Goal: Transaction & Acquisition: Purchase product/service

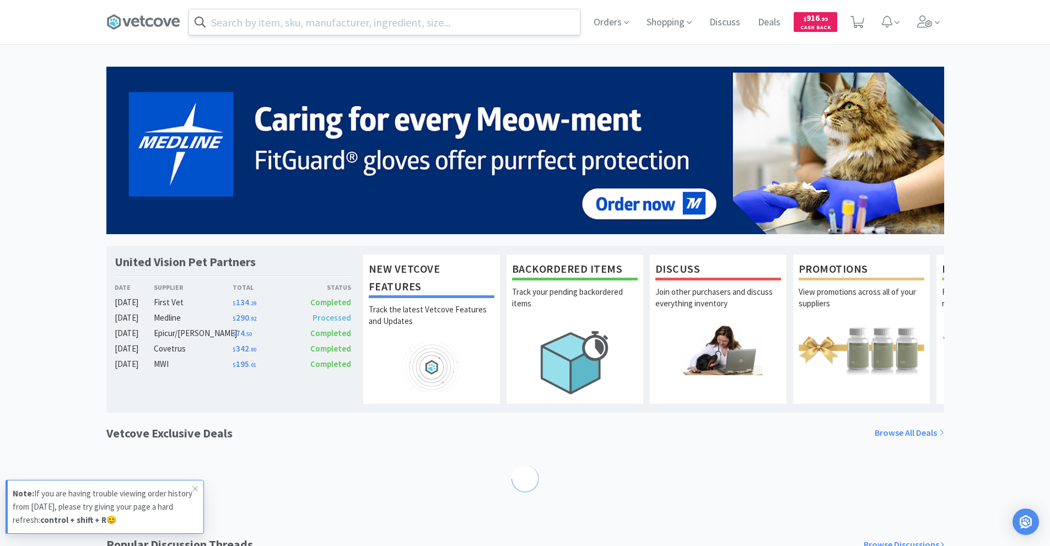
click at [250, 25] on input "text" at bounding box center [384, 21] width 391 height 25
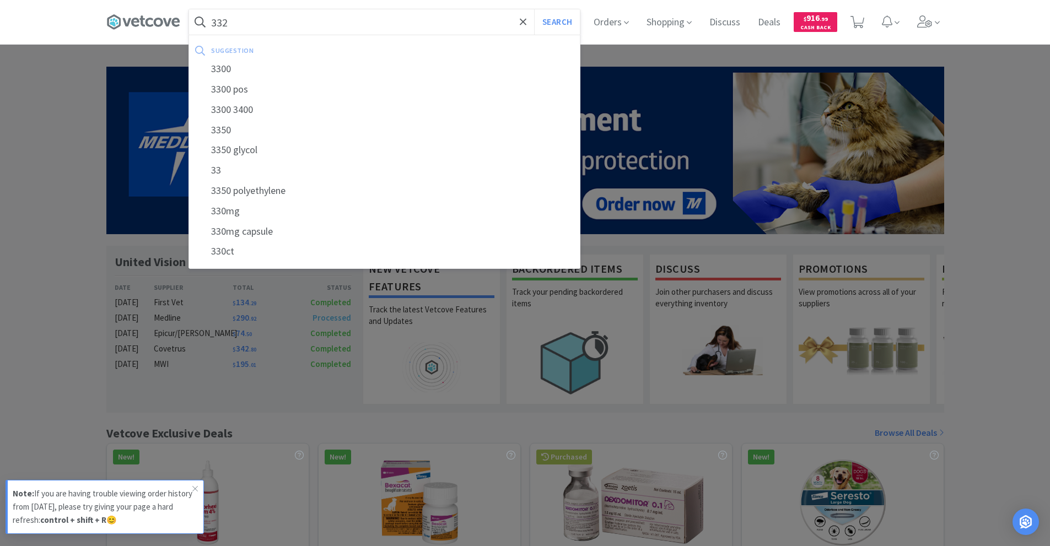
type input "332"
click at [534, 9] on button "Search" at bounding box center [557, 21] width 46 height 25
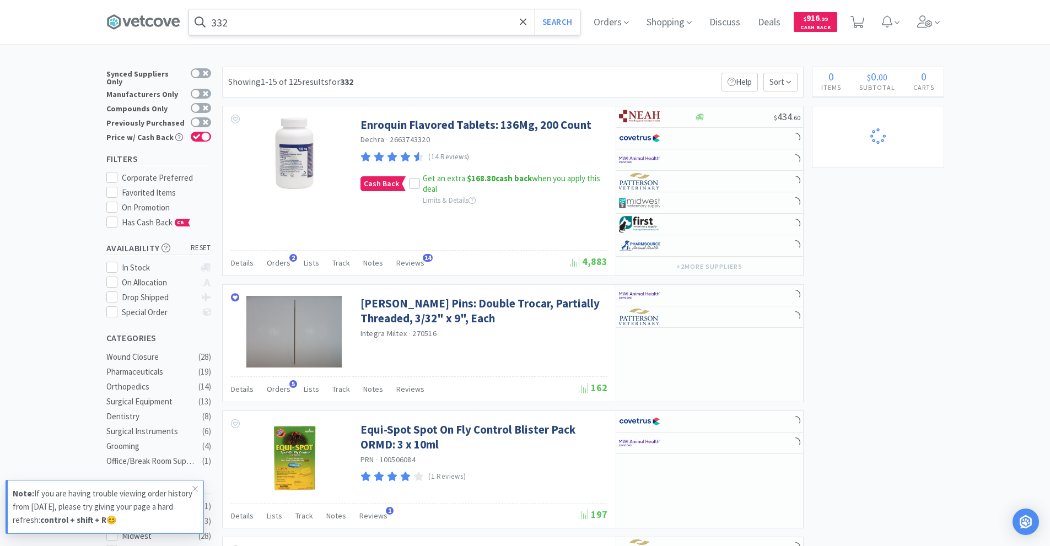
select select "8"
select select "24"
select select "20"
select select "2"
select select "3"
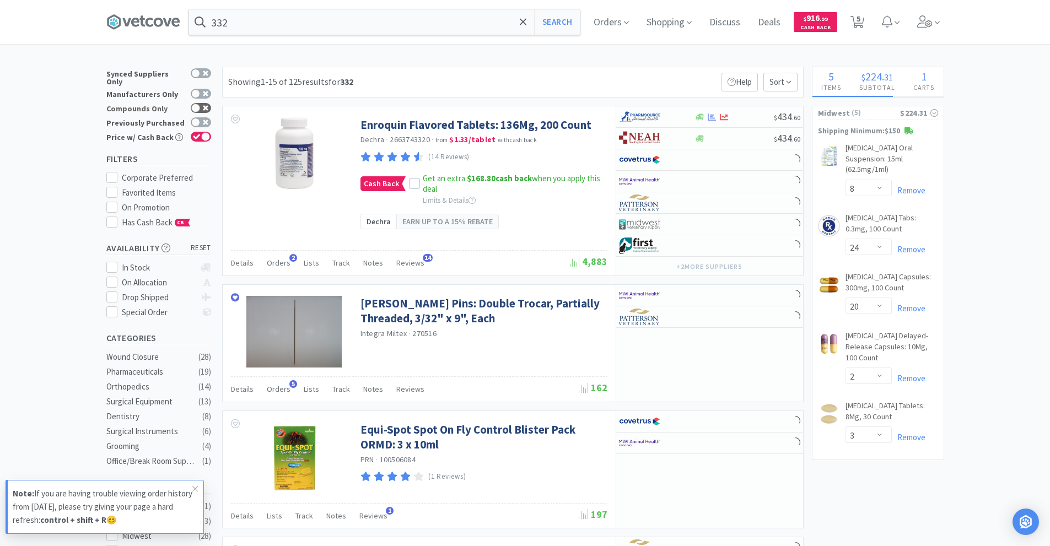
click at [207, 105] on icon at bounding box center [206, 108] width 6 height 6
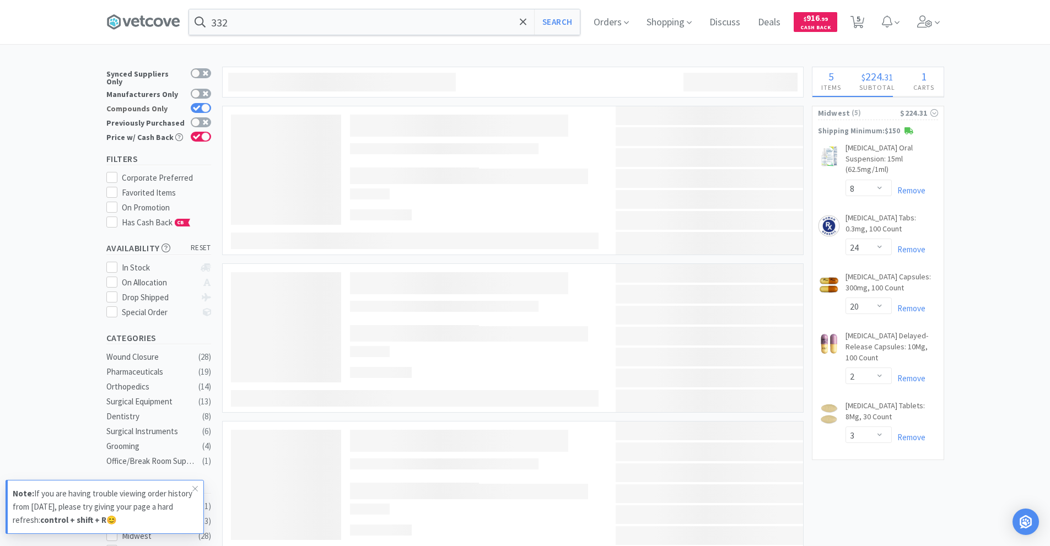
click at [207, 104] on div at bounding box center [205, 108] width 9 height 9
checkbox input "false"
click at [210, 117] on div at bounding box center [201, 122] width 20 height 10
checkbox input "true"
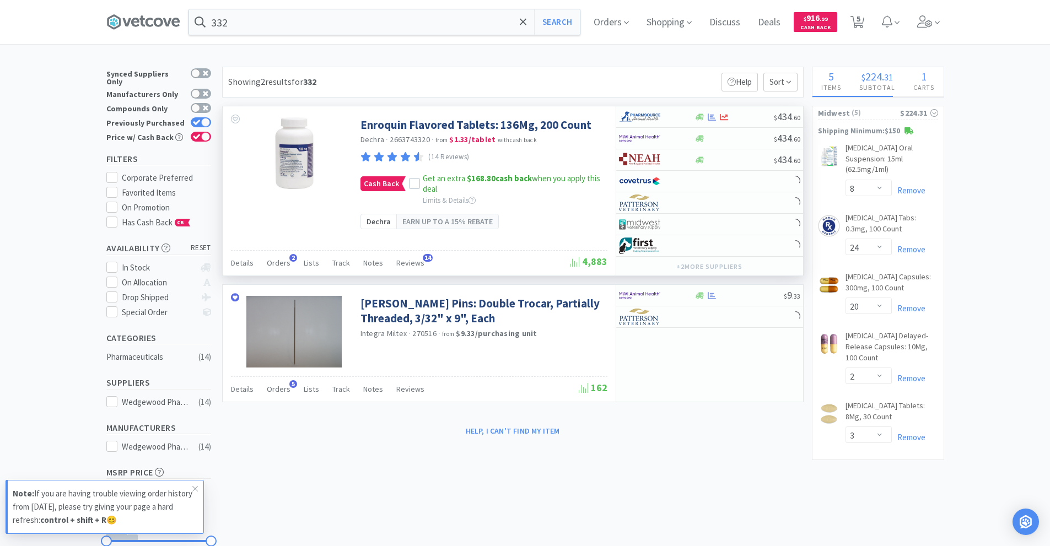
select select "4"
select select "2"
select select "1"
select select "2"
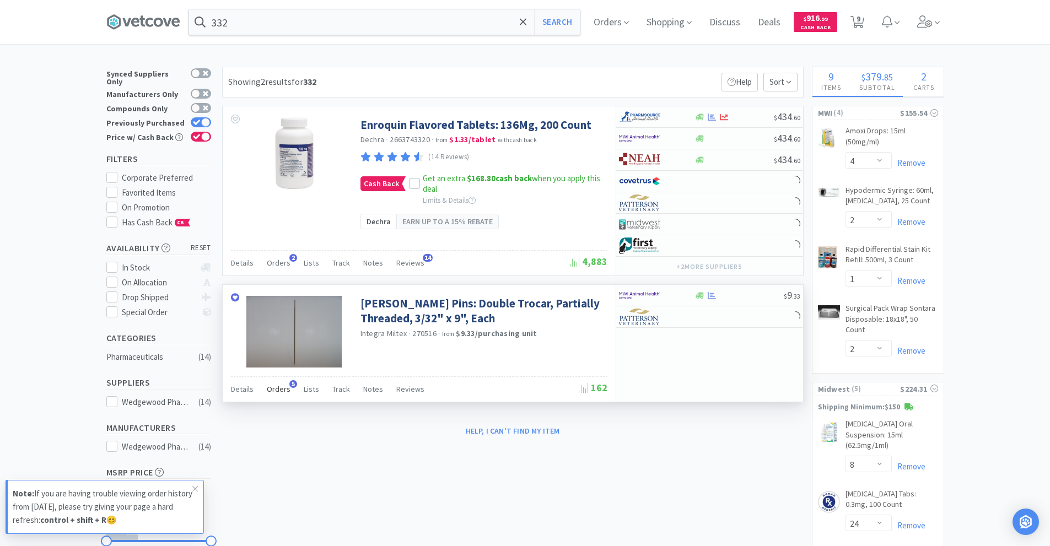
click at [281, 391] on span "Orders" at bounding box center [279, 389] width 24 height 10
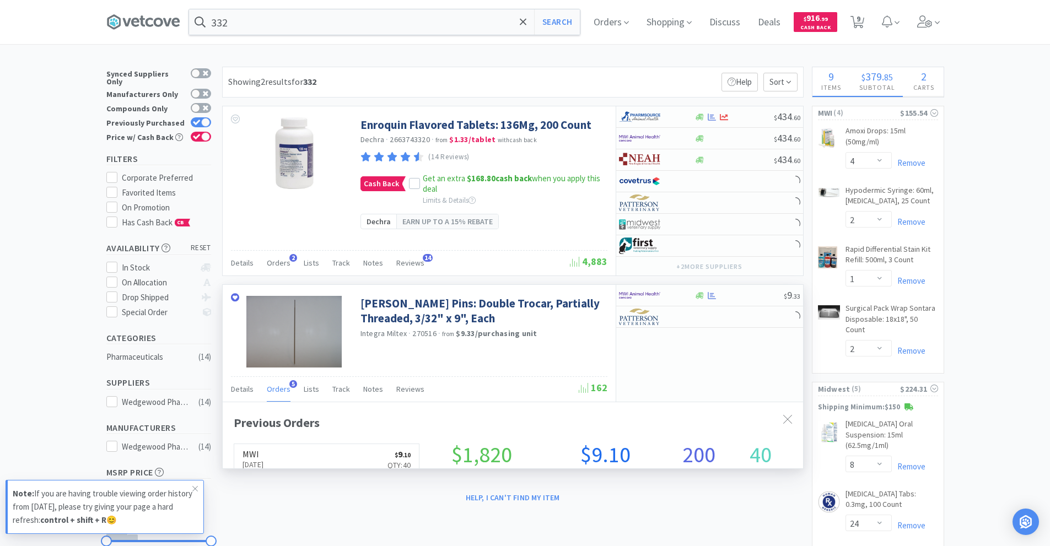
scroll to position [285, 580]
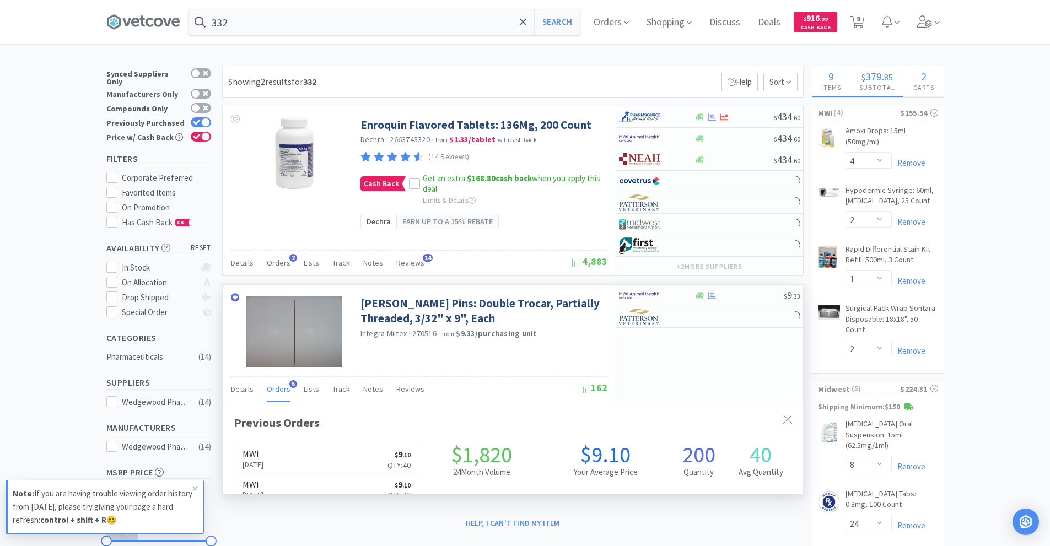
select select "2"
select select "1"
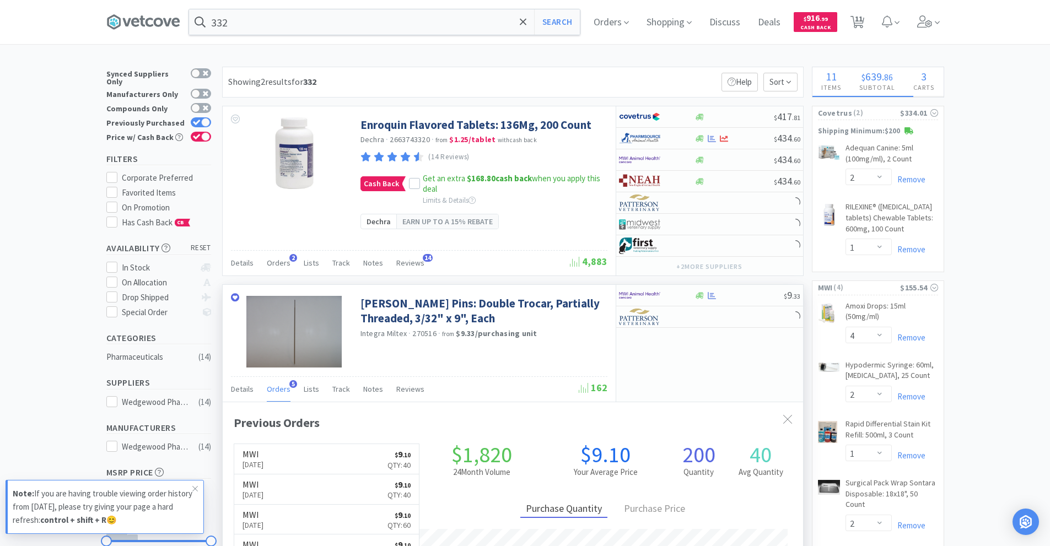
click at [281, 391] on span "Orders" at bounding box center [279, 389] width 24 height 10
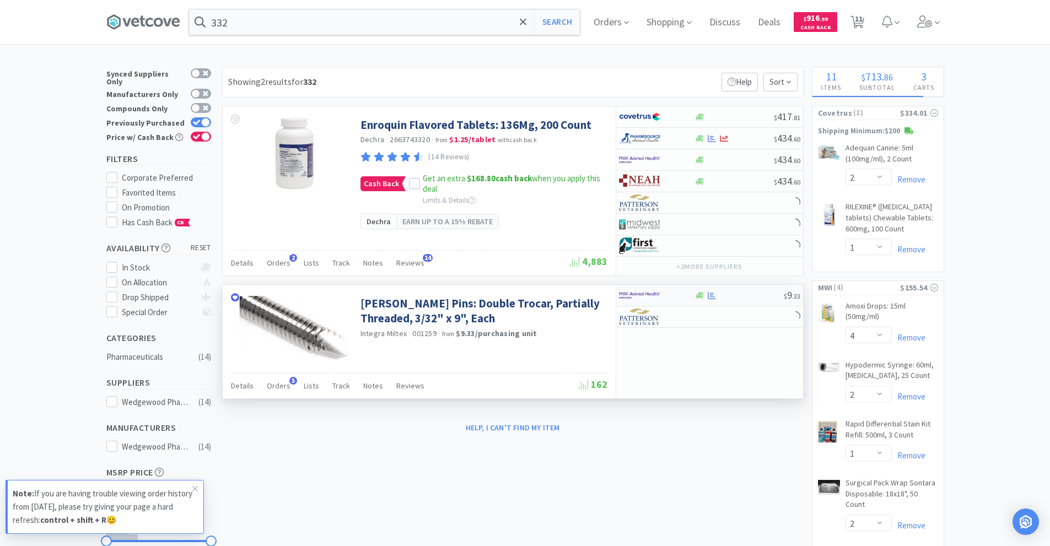
click at [664, 291] on div at bounding box center [649, 295] width 61 height 19
select select "1"
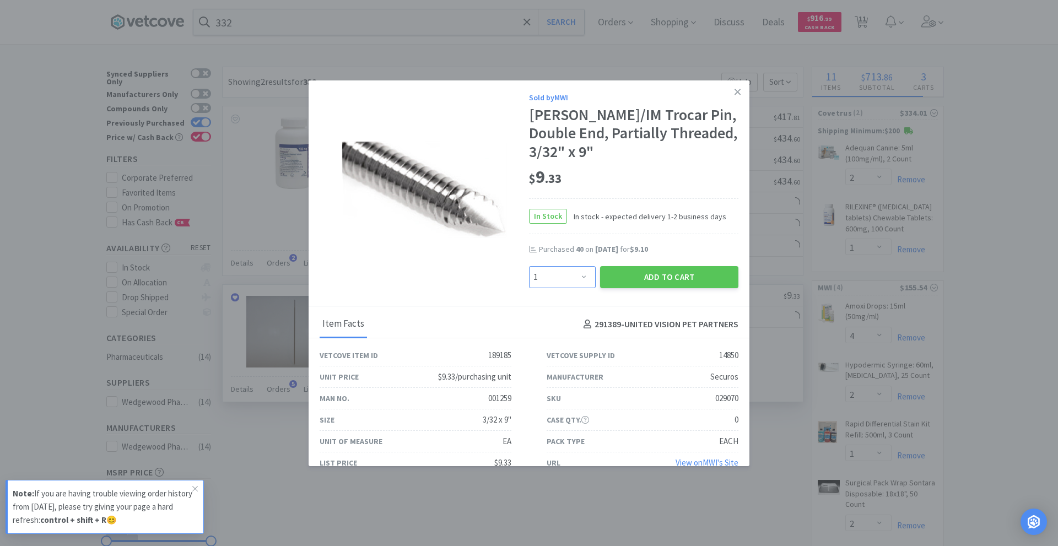
click at [573, 280] on select "Enter Quantity 1 2 3 4 5 6 7 8 9 10 11 12 13 14 15 16 17 18 19 20 Enter Quantity" at bounding box center [562, 277] width 67 height 22
select select "20"
select select "2"
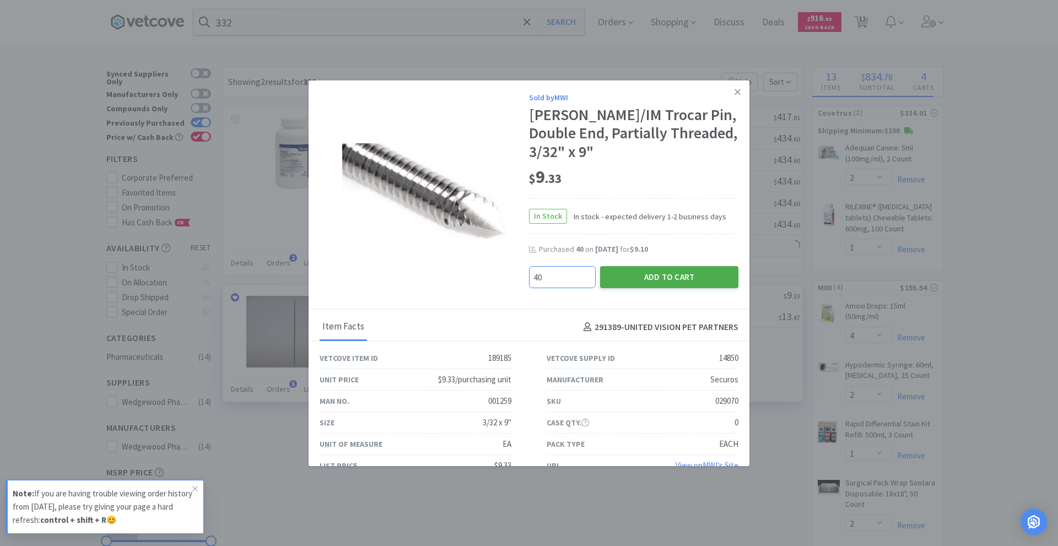
type input "40"
click at [626, 276] on button "Add to Cart" at bounding box center [669, 277] width 138 height 22
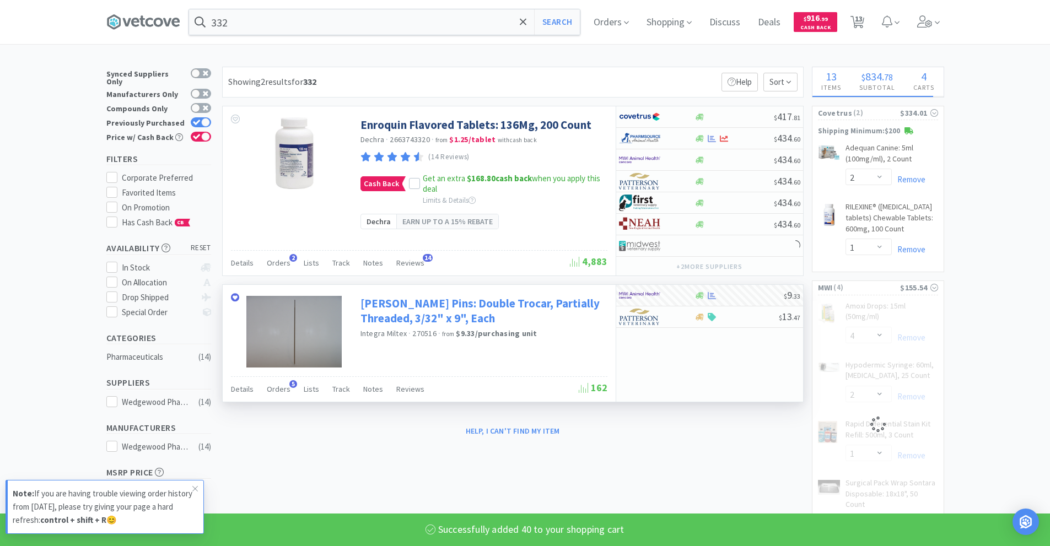
select select "40"
select select "2"
